Goal: Find specific page/section: Find specific page/section

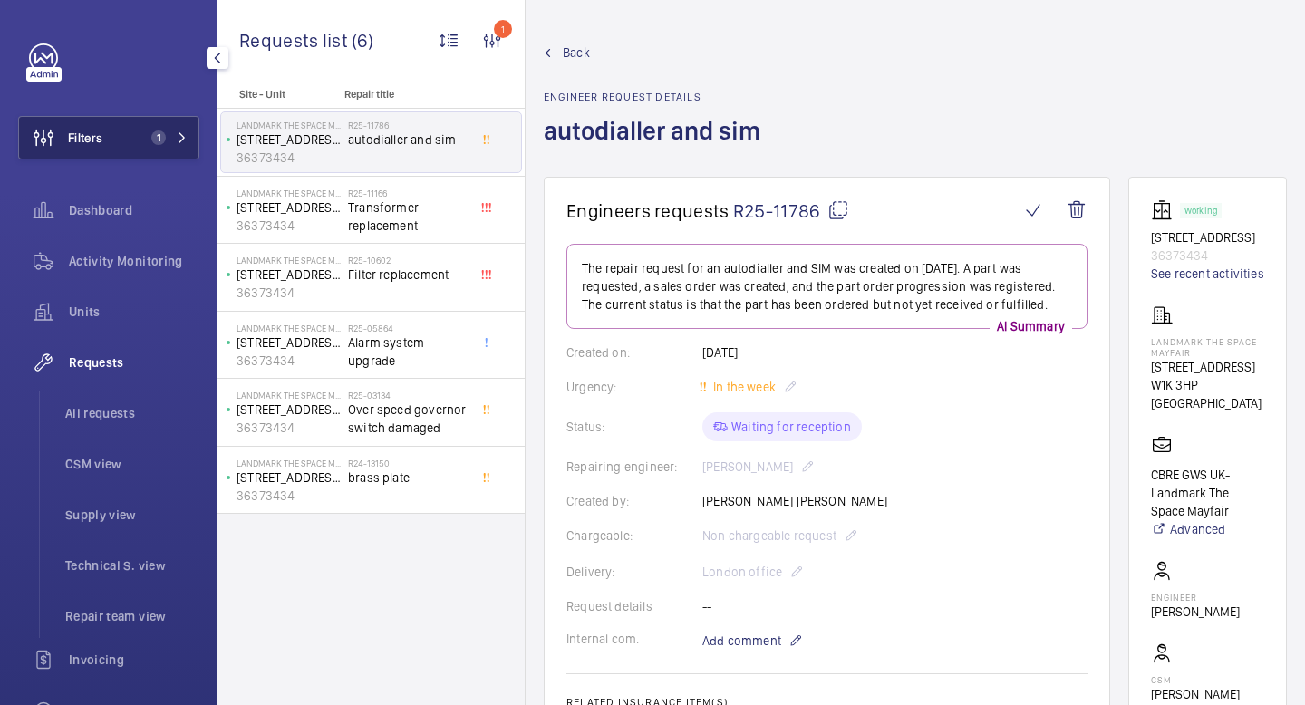
click at [185, 135] on mat-icon at bounding box center [182, 137] width 11 height 11
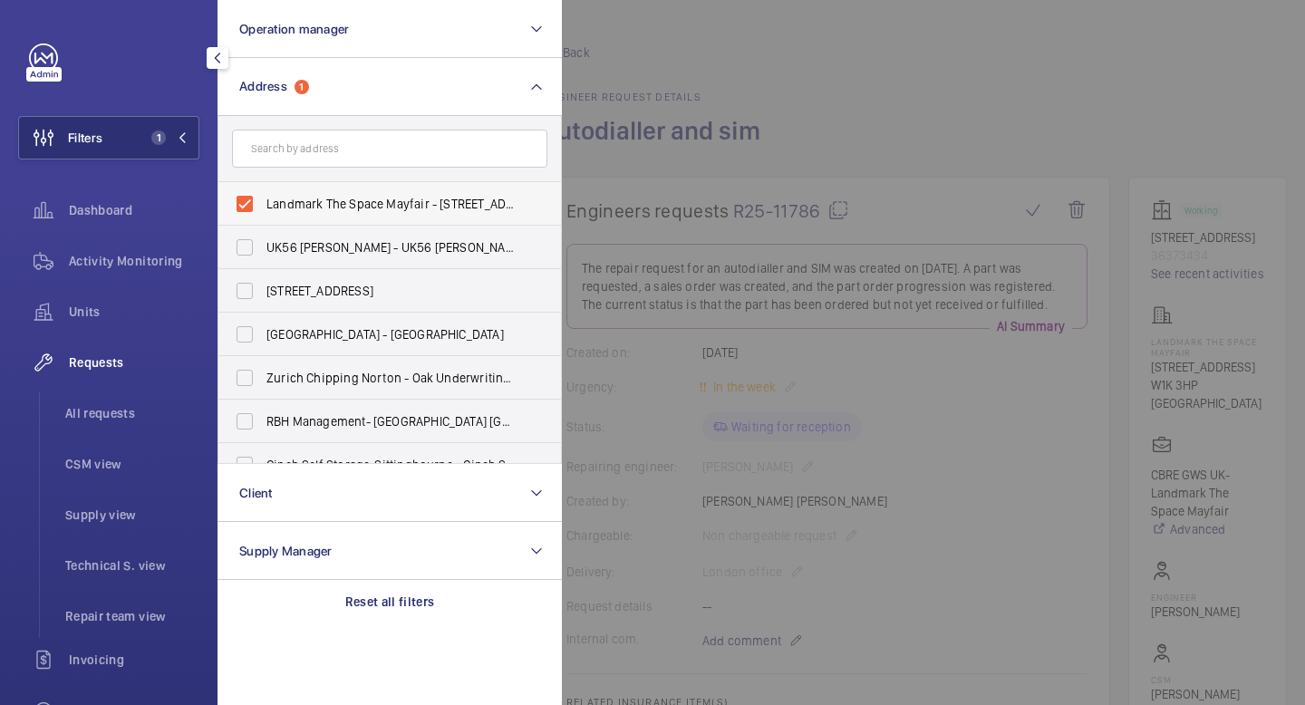
click at [263, 198] on label "Landmark The Space Mayfair - [STREET_ADDRESS]" at bounding box center [375, 203] width 315 height 43
click at [263, 198] on input "Landmark The Space Mayfair - [STREET_ADDRESS]" at bounding box center [244, 204] width 36 height 36
checkbox input "false"
click at [285, 145] on input "text" at bounding box center [389, 149] width 315 height 38
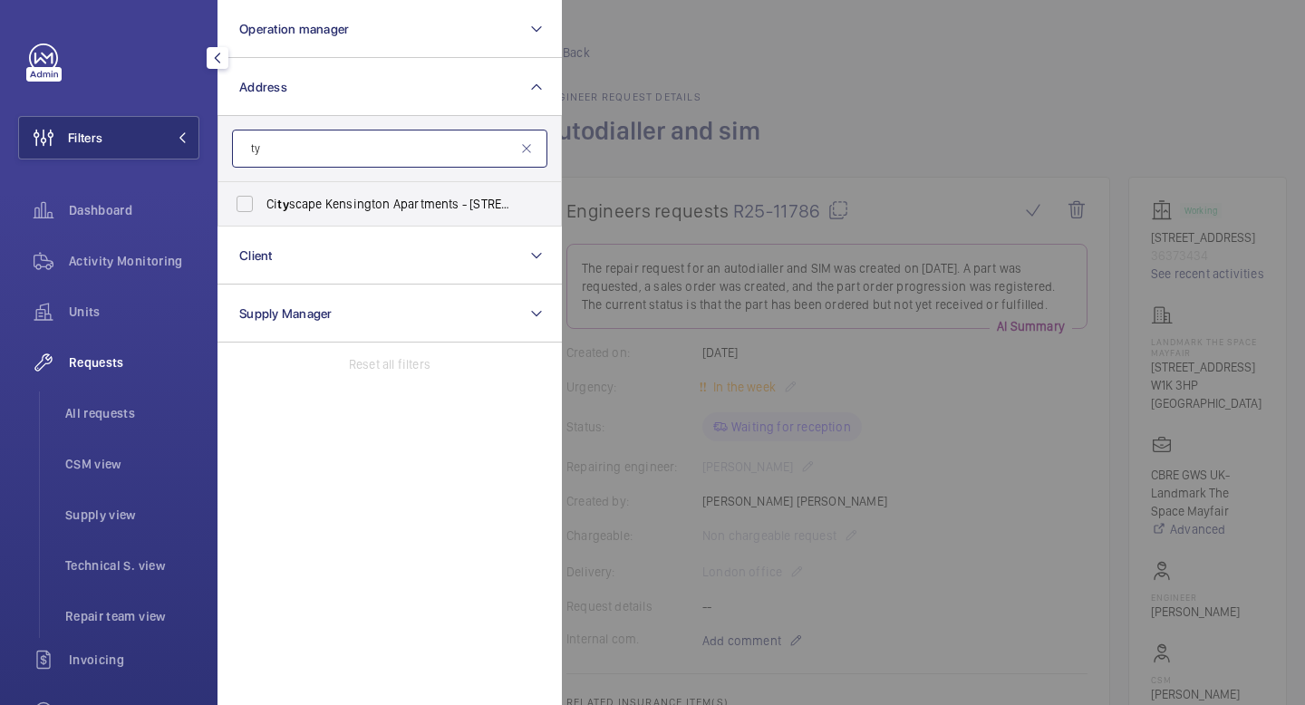
type input "t"
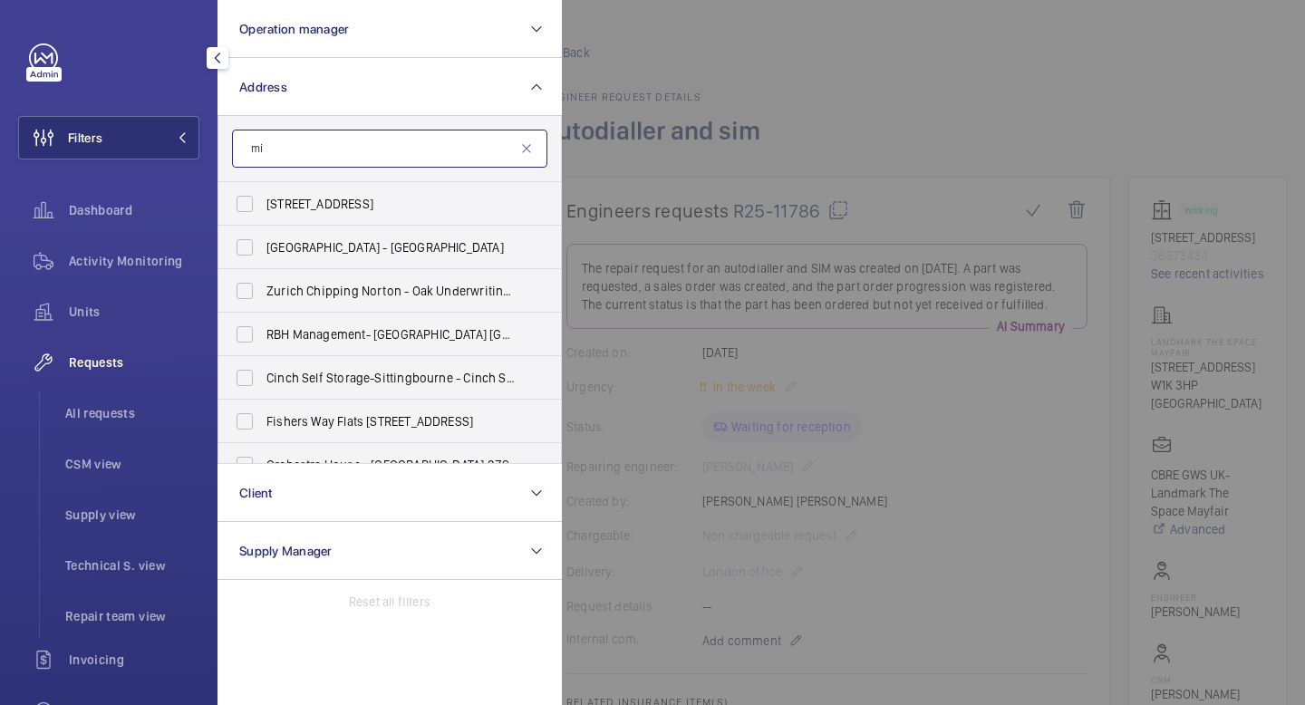
type input "m"
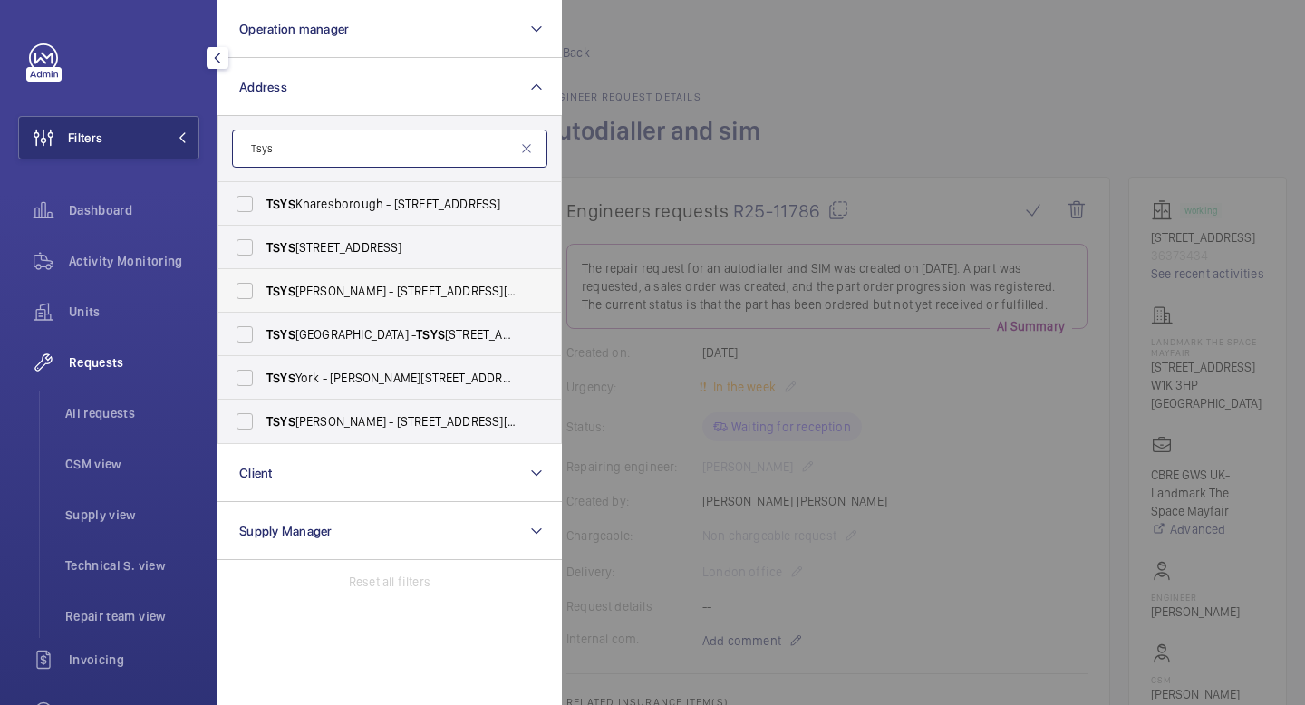
type input "Tsys"
click at [289, 286] on span "TSYS" at bounding box center [280, 291] width 29 height 14
click at [263, 286] on input "TSYS [PERSON_NAME] - [STREET_ADDRESS][PERSON_NAME]" at bounding box center [244, 291] width 36 height 36
checkbox input "true"
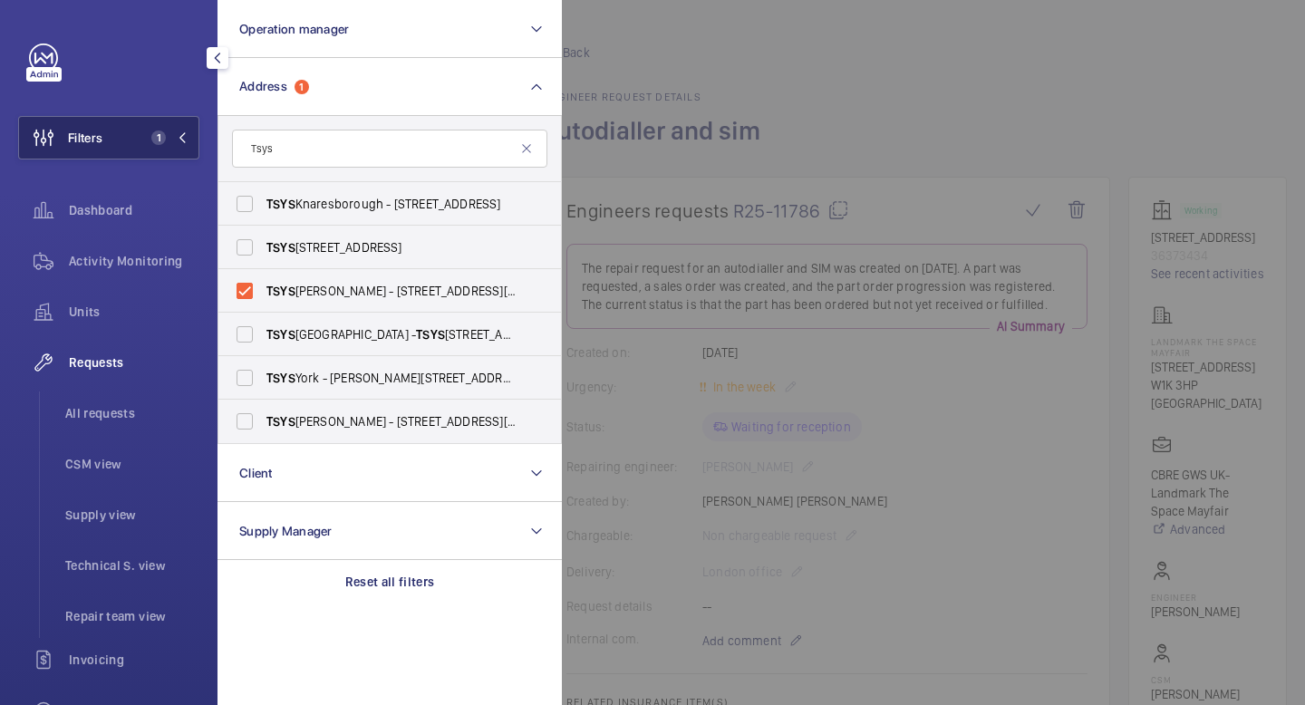
click at [184, 140] on mat-icon at bounding box center [182, 137] width 11 height 11
